Goal: Transaction & Acquisition: Purchase product/service

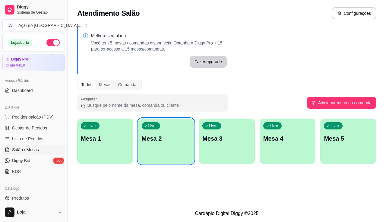
click at [176, 148] on div "Livre Mesa 2" at bounding box center [166, 137] width 56 height 38
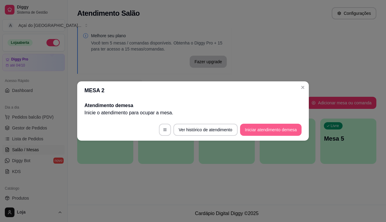
click at [273, 128] on button "Iniciar atendimento de mesa" at bounding box center [271, 129] width 62 height 12
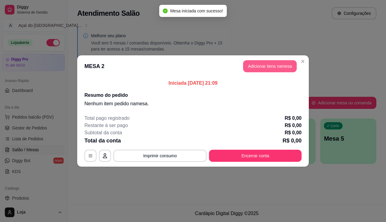
click at [281, 68] on button "Adicionar itens na mesa" at bounding box center [270, 66] width 54 height 12
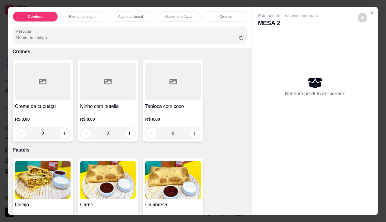
scroll to position [543, 0]
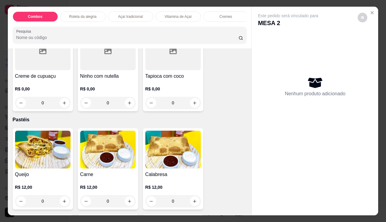
click at [36, 186] on p "R$ 12,00" at bounding box center [43, 187] width 56 height 6
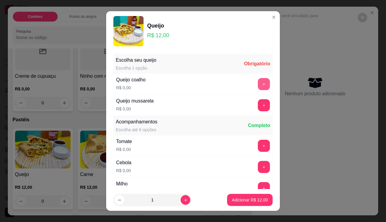
click at [258, 83] on button "+" at bounding box center [264, 84] width 12 height 12
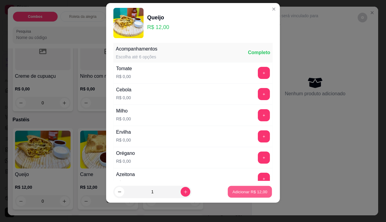
click at [244, 193] on p "Adicionar R$ 12,00" at bounding box center [250, 192] width 35 height 6
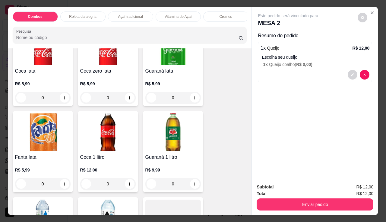
scroll to position [1660, 0]
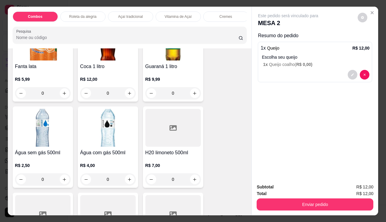
click at [109, 144] on img at bounding box center [108, 128] width 56 height 38
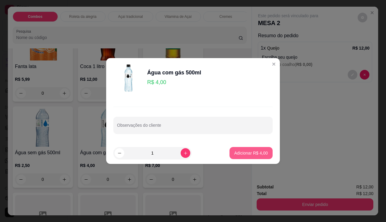
click at [260, 153] on p "Adicionar R$ 4,00" at bounding box center [252, 153] width 34 height 6
type input "1"
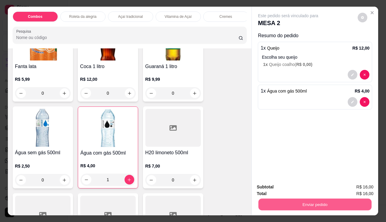
click at [277, 207] on button "Enviar pedido" at bounding box center [315, 204] width 113 height 12
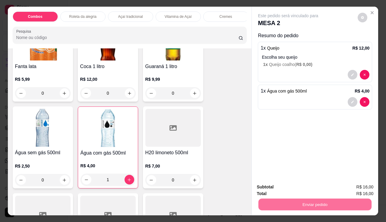
click at [279, 187] on button "Não registrar e enviar pedido" at bounding box center [295, 186] width 61 height 11
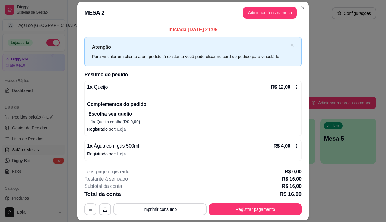
click at [211, 216] on footer "**********" at bounding box center [193, 191] width 232 height 57
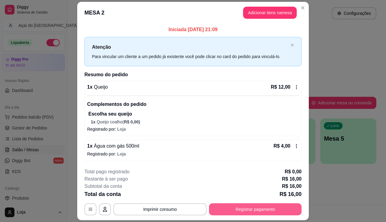
click at [212, 210] on button "Registrar pagamento" at bounding box center [255, 209] width 93 height 12
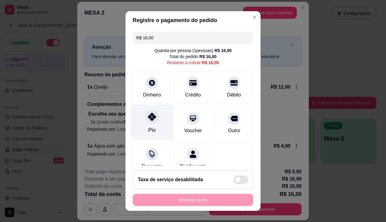
click at [149, 116] on icon at bounding box center [152, 117] width 8 height 8
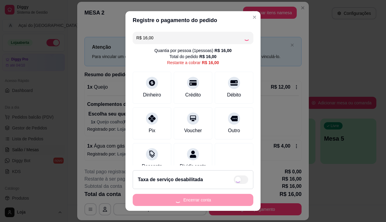
type input "R$ 0,00"
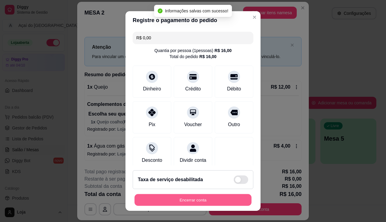
click at [219, 198] on button "Encerrar conta" at bounding box center [193, 200] width 117 height 12
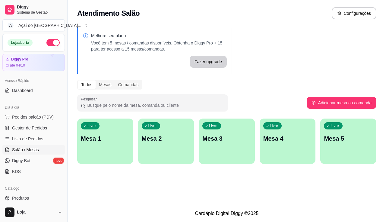
click at [117, 139] on p "Mesa 1" at bounding box center [105, 138] width 49 height 8
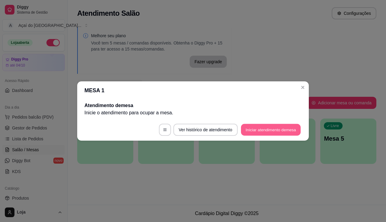
click at [278, 129] on button "Iniciar atendimento de mesa" at bounding box center [271, 130] width 60 height 12
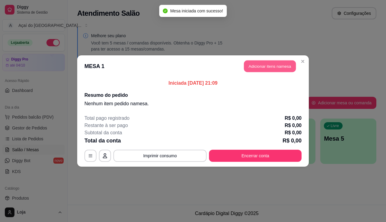
click at [261, 66] on button "Adicionar itens na mesa" at bounding box center [270, 66] width 52 height 12
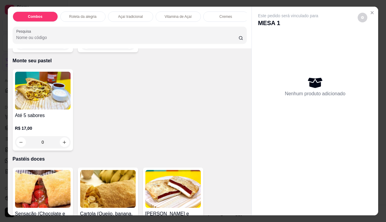
scroll to position [1087, 0]
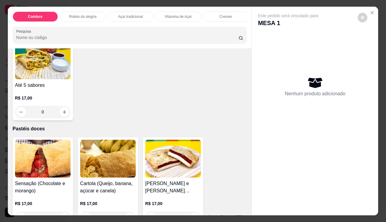
click at [44, 94] on div "R$ 17,00 0" at bounding box center [43, 103] width 56 height 29
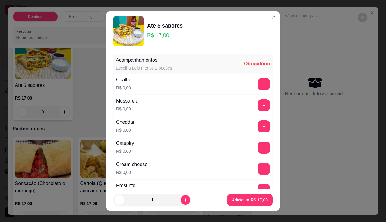
scroll to position [121, 0]
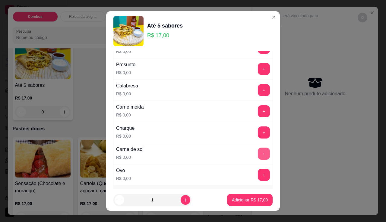
click at [258, 151] on button "+" at bounding box center [264, 153] width 12 height 12
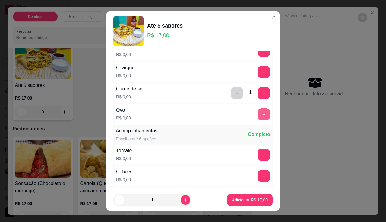
click at [258, 116] on button "+" at bounding box center [264, 114] width 12 height 12
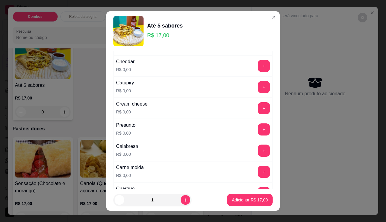
scroll to position [0, 0]
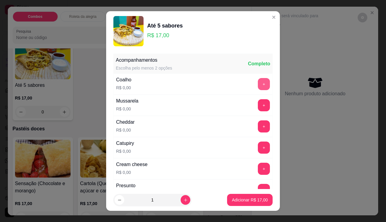
click at [258, 84] on button "+" at bounding box center [264, 84] width 12 height 12
click at [258, 167] on button "+" at bounding box center [264, 168] width 12 height 12
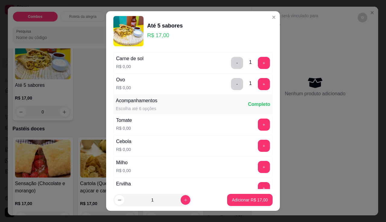
scroll to position [241, 0]
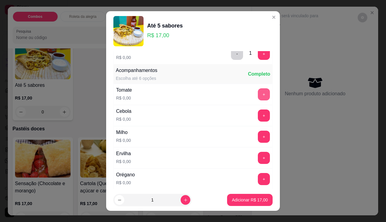
click at [258, 92] on button "+" at bounding box center [264, 94] width 12 height 12
click at [258, 114] on button "+" at bounding box center [264, 115] width 12 height 12
click at [258, 134] on button "+" at bounding box center [264, 136] width 12 height 12
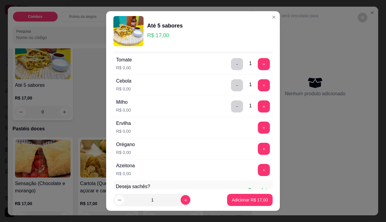
click at [258, 124] on button "+" at bounding box center [264, 127] width 12 height 12
click at [258, 149] on button "+" at bounding box center [264, 148] width 12 height 12
click at [258, 174] on button "+" at bounding box center [264, 170] width 12 height 12
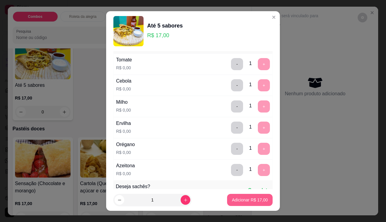
click at [244, 199] on p "Adicionar R$ 17,00" at bounding box center [250, 199] width 36 height 6
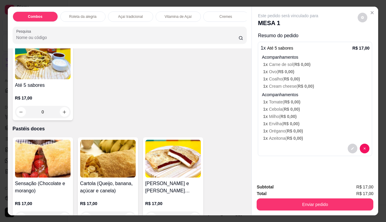
click at [32, 97] on p "R$ 17,00" at bounding box center [43, 98] width 56 height 6
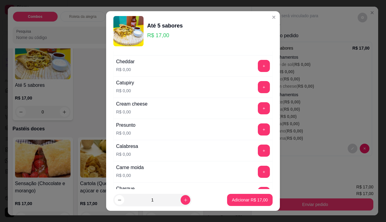
scroll to position [91, 0]
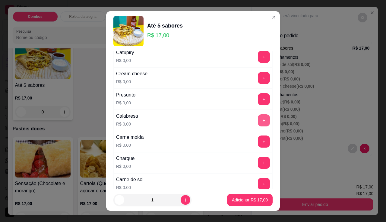
click at [258, 122] on button "+" at bounding box center [264, 120] width 12 height 12
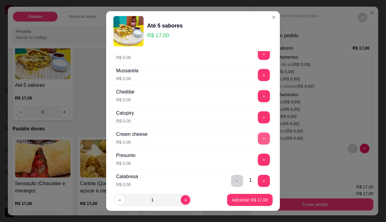
click at [258, 137] on button "+" at bounding box center [264, 138] width 12 height 12
click at [258, 96] on button "+" at bounding box center [264, 96] width 12 height 12
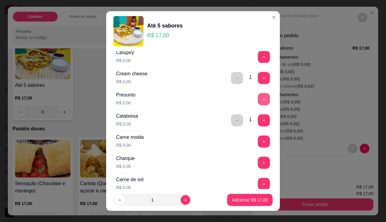
scroll to position [151, 0]
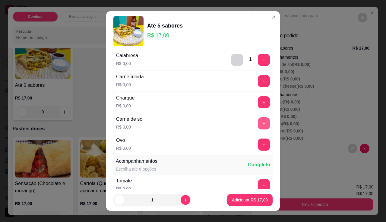
click at [258, 123] on button "+" at bounding box center [264, 123] width 12 height 12
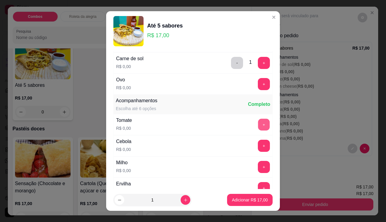
click at [258, 124] on button "+" at bounding box center [264, 124] width 12 height 12
click at [258, 144] on button "+" at bounding box center [264, 145] width 12 height 12
click at [258, 169] on button "+" at bounding box center [264, 167] width 12 height 12
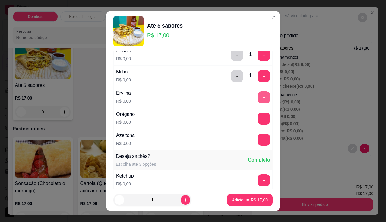
click at [258, 95] on button "+" at bounding box center [264, 97] width 12 height 12
click at [258, 114] on button "+" at bounding box center [264, 118] width 12 height 12
click at [258, 140] on button "+" at bounding box center [264, 139] width 12 height 12
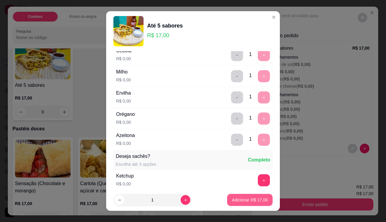
click at [250, 198] on p "Adicionar R$ 17,00" at bounding box center [250, 199] width 36 height 6
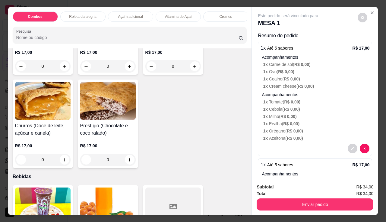
scroll to position [1388, 0]
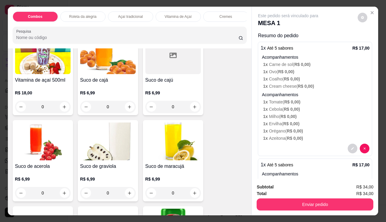
click at [180, 149] on img at bounding box center [173, 141] width 56 height 38
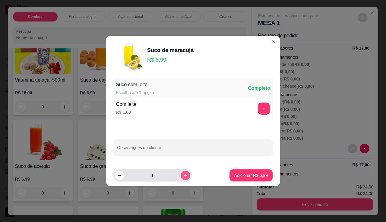
click at [183, 175] on button "increase-product-quantity" at bounding box center [185, 174] width 9 height 9
type input "2"
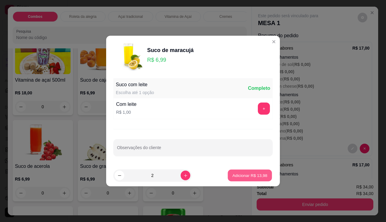
click at [231, 171] on button "Adicionar R$ 13,98" at bounding box center [250, 175] width 44 height 12
type input "2"
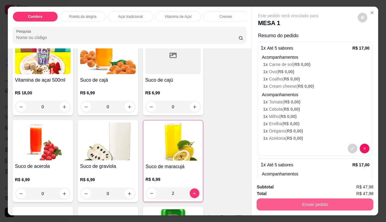
click at [266, 198] on button "Enviar pedido" at bounding box center [315, 204] width 117 height 12
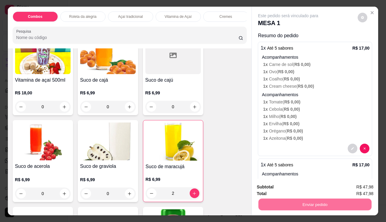
click at [269, 190] on button "Não registrar e enviar pedido" at bounding box center [295, 186] width 63 height 11
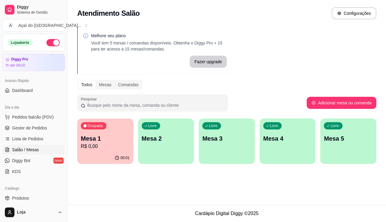
click at [117, 149] on p "R$ 0,00" at bounding box center [105, 145] width 49 height 7
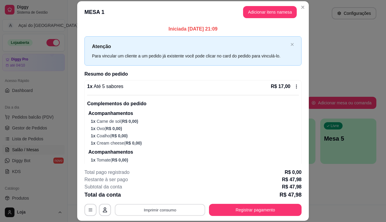
click at [142, 206] on button "Imprimir consumo" at bounding box center [160, 210] width 91 height 12
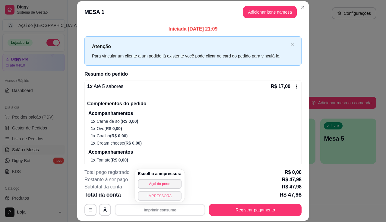
click at [147, 199] on button "IMPRESSORA" at bounding box center [160, 196] width 44 height 10
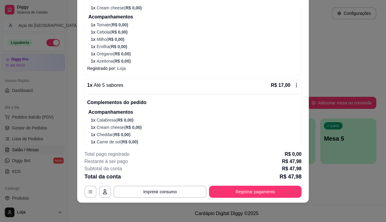
scroll to position [0, 0]
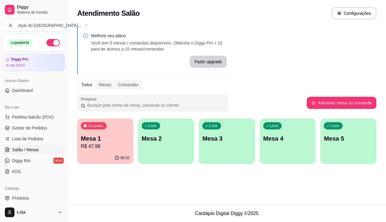
click at [114, 155] on div "00:32" at bounding box center [105, 158] width 56 height 12
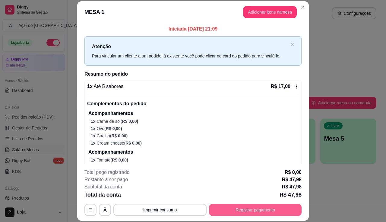
click at [232, 214] on button "Registrar pagamento" at bounding box center [255, 209] width 93 height 12
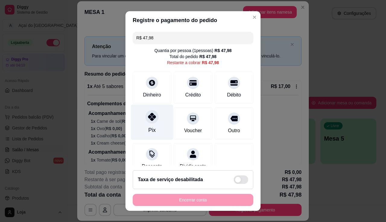
click at [151, 118] on icon at bounding box center [152, 117] width 8 height 8
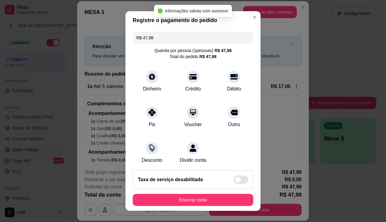
type input "R$ 0,00"
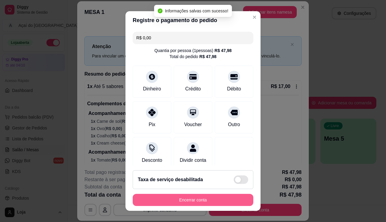
click at [181, 203] on button "Encerrar conta" at bounding box center [193, 199] width 121 height 12
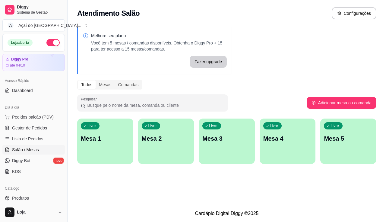
click at [125, 156] on button "Livre Mesa 1" at bounding box center [105, 140] width 56 height 45
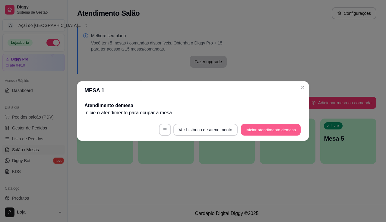
click at [268, 130] on button "Iniciar atendimento de mesa" at bounding box center [271, 130] width 60 height 12
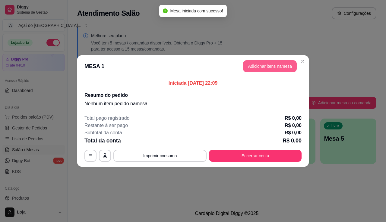
click at [268, 64] on button "Adicionar itens na mesa" at bounding box center [270, 66] width 54 height 12
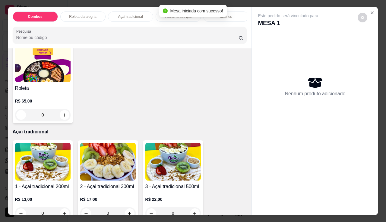
scroll to position [272, 0]
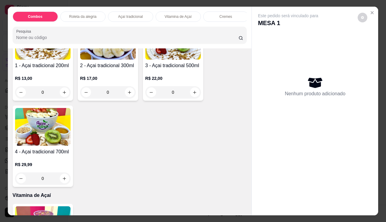
click at [55, 64] on h4 "1 - Açai tradicional 200ml" at bounding box center [43, 65] width 56 height 7
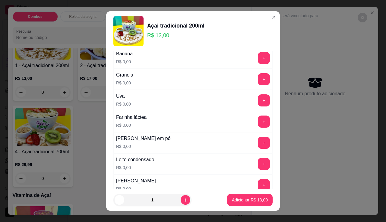
scroll to position [91, 0]
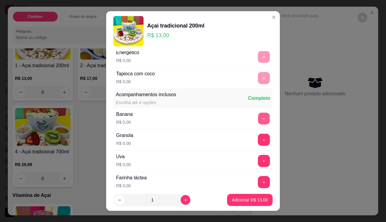
click at [258, 123] on button "+" at bounding box center [264, 118] width 12 height 12
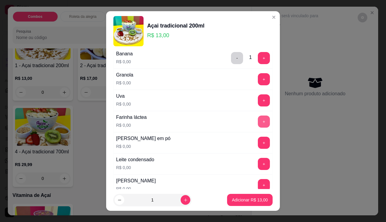
scroll to position [211, 0]
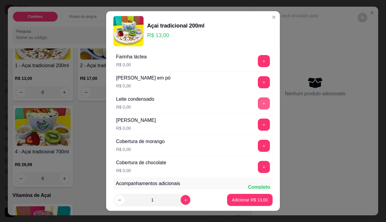
click at [258, 99] on button "+" at bounding box center [264, 103] width 12 height 12
click at [258, 84] on button "+" at bounding box center [264, 82] width 12 height 12
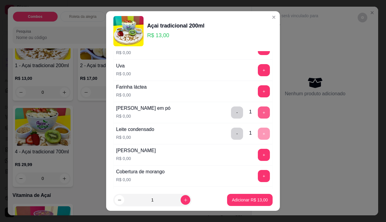
scroll to position [151, 0]
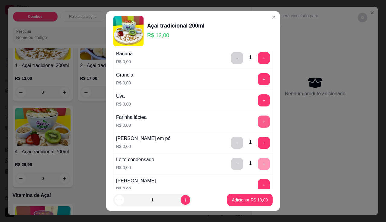
click at [258, 121] on button "+" at bounding box center [264, 121] width 12 height 12
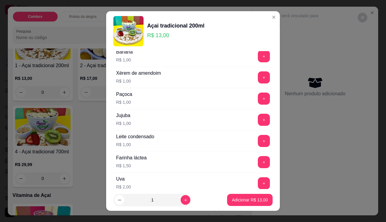
scroll to position [332, 0]
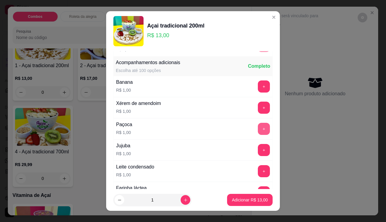
click at [258, 127] on button "+" at bounding box center [264, 129] width 12 height 12
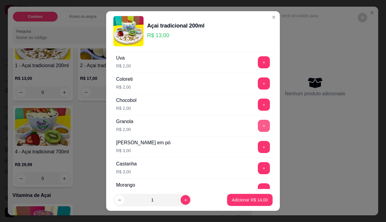
scroll to position [543, 0]
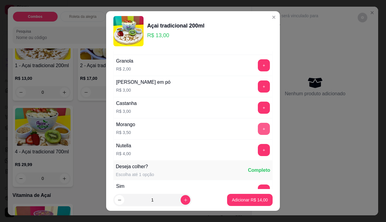
click at [258, 126] on button "+" at bounding box center [264, 129] width 12 height 12
click at [247, 203] on button "Adicionar R$ 17,50" at bounding box center [250, 199] width 46 height 12
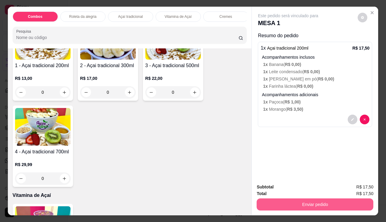
click at [312, 201] on button "Enviar pedido" at bounding box center [315, 204] width 117 height 12
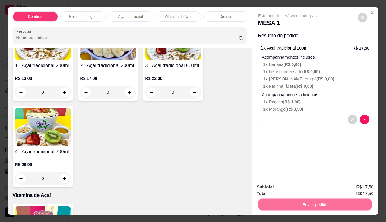
click at [298, 183] on button "Não registrar e enviar pedido" at bounding box center [295, 186] width 61 height 11
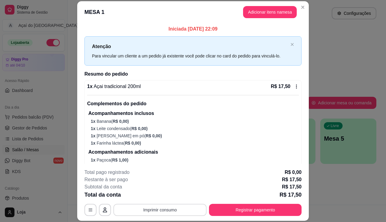
click at [148, 206] on button "Imprimir consumo" at bounding box center [159, 209] width 93 height 12
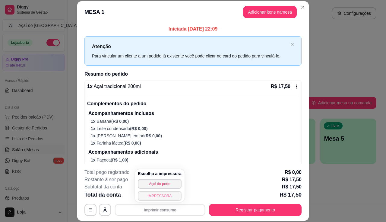
click at [159, 198] on button "IMPRESSORA" at bounding box center [160, 196] width 44 height 10
